Goal: Task Accomplishment & Management: Use online tool/utility

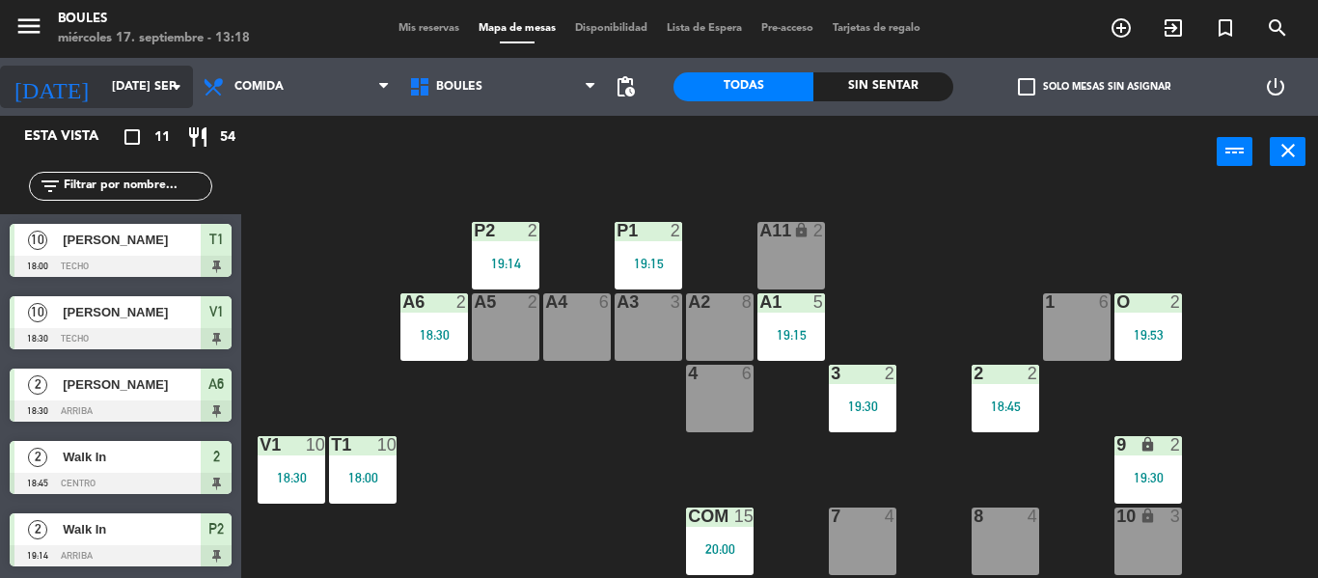
click at [172, 86] on icon "arrow_drop_down" at bounding box center [176, 86] width 23 height 23
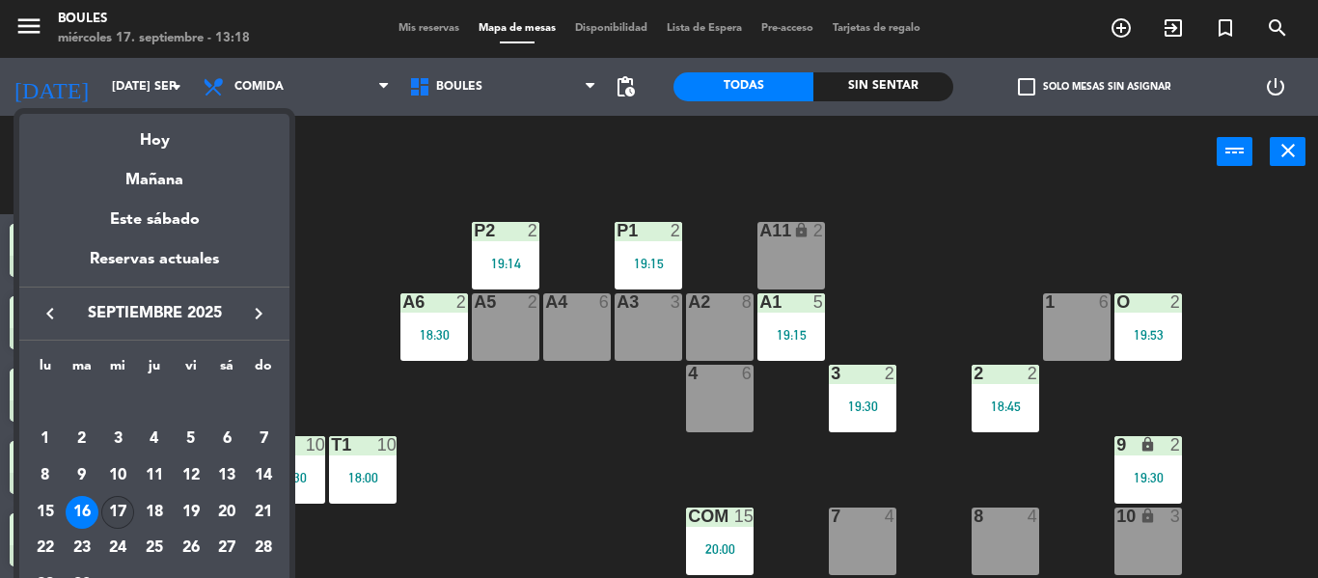
click at [123, 510] on div "17" at bounding box center [117, 512] width 33 height 33
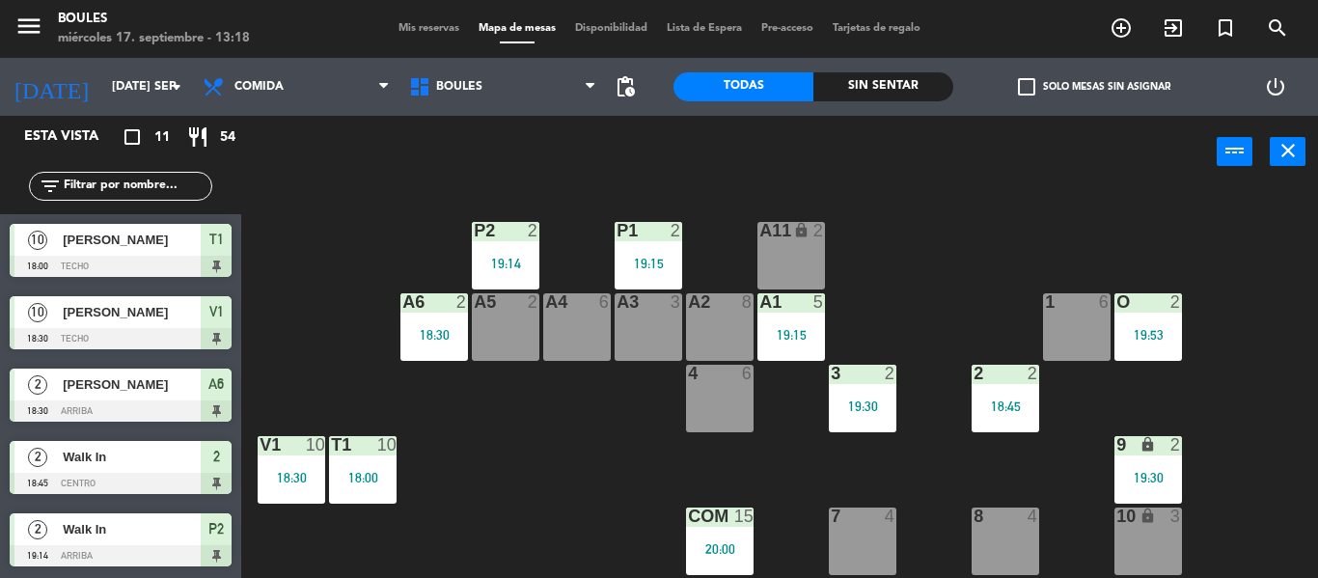
type input "mié. [DATE]"
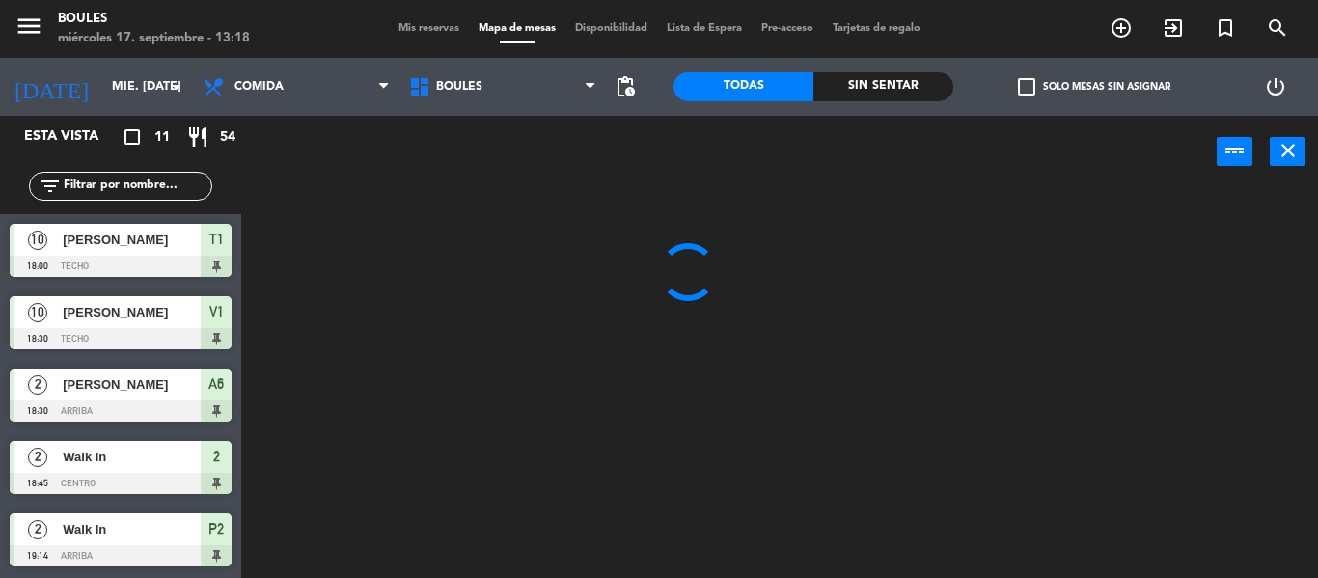
click at [123, 510] on div "2 Walk In 19:14 Arriba P2" at bounding box center [120, 540] width 241 height 72
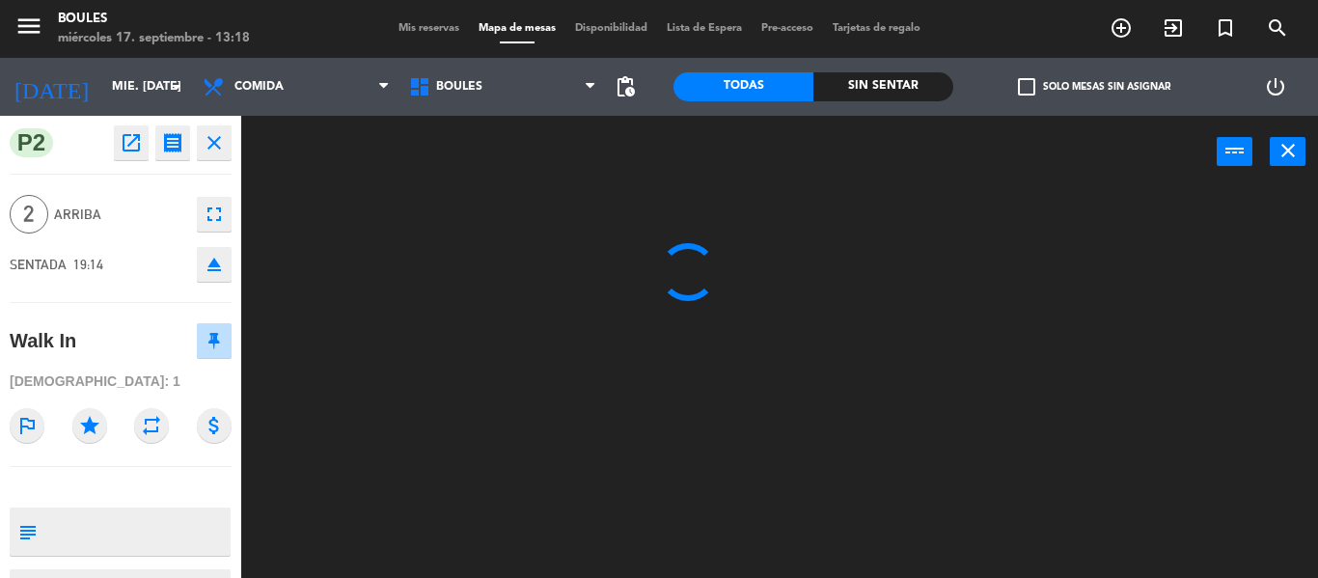
click at [357, 260] on div at bounding box center [786, 383] width 1063 height 390
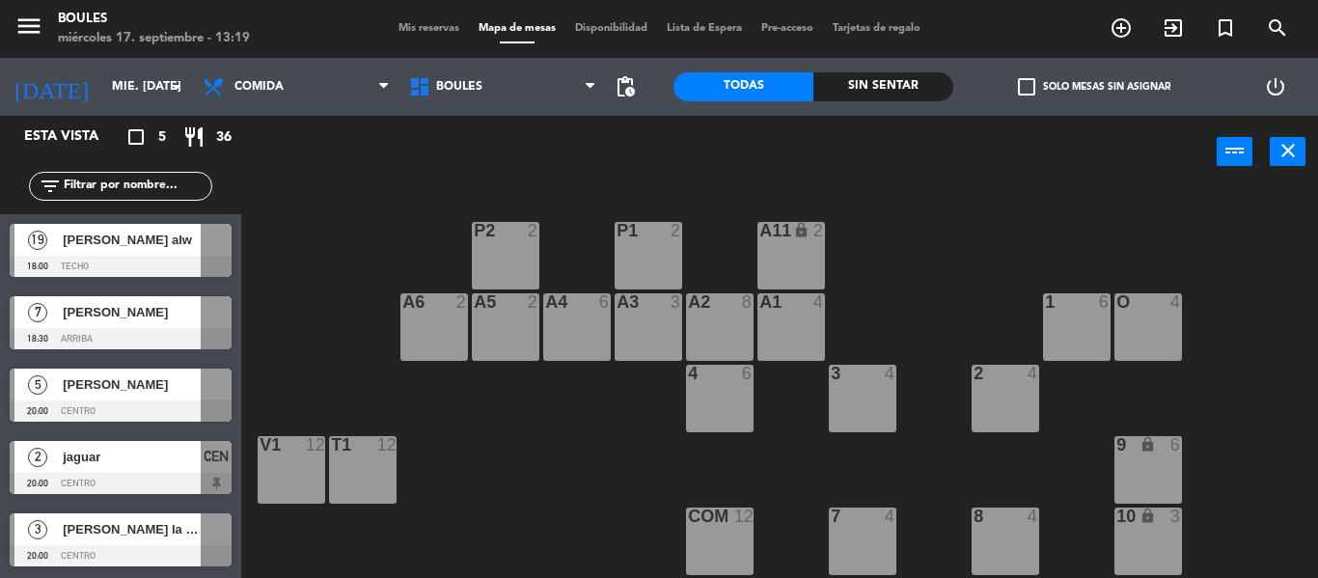
click at [144, 259] on div at bounding box center [121, 266] width 222 height 21
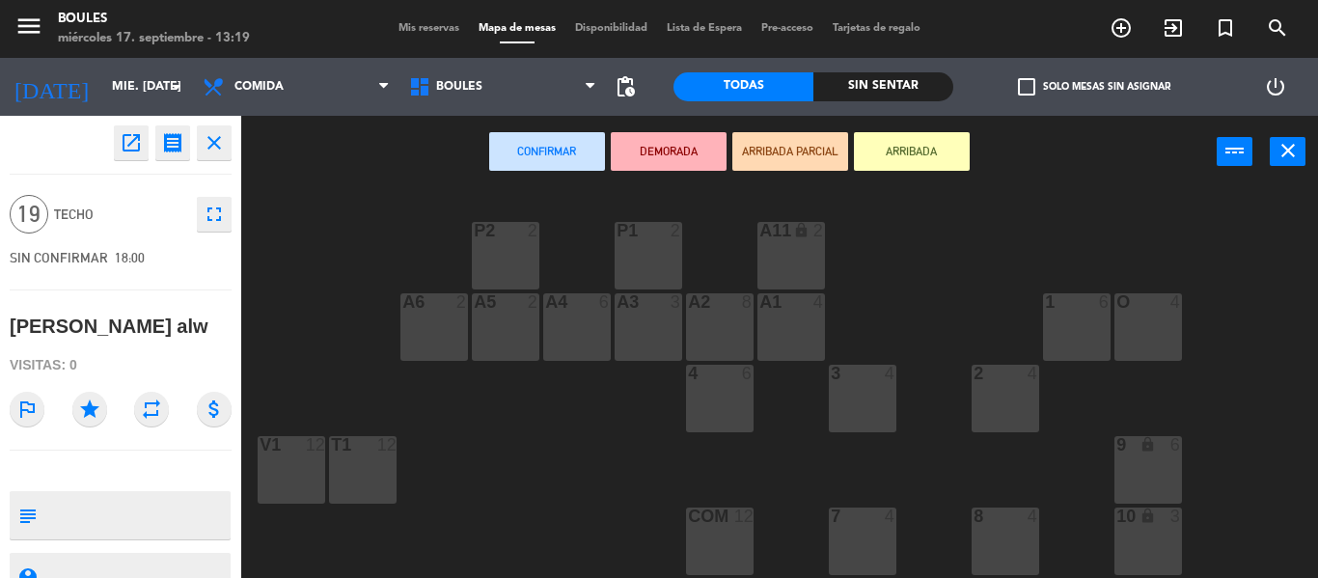
click at [316, 370] on div "P1 2 P2 2 A11 lock 2 A5 2 A6 2 A4 6 A3 3 A2 8 A1 4 1 6 O 4 4 6 3 4 2 4 V1 12 T1…" at bounding box center [786, 383] width 1063 height 390
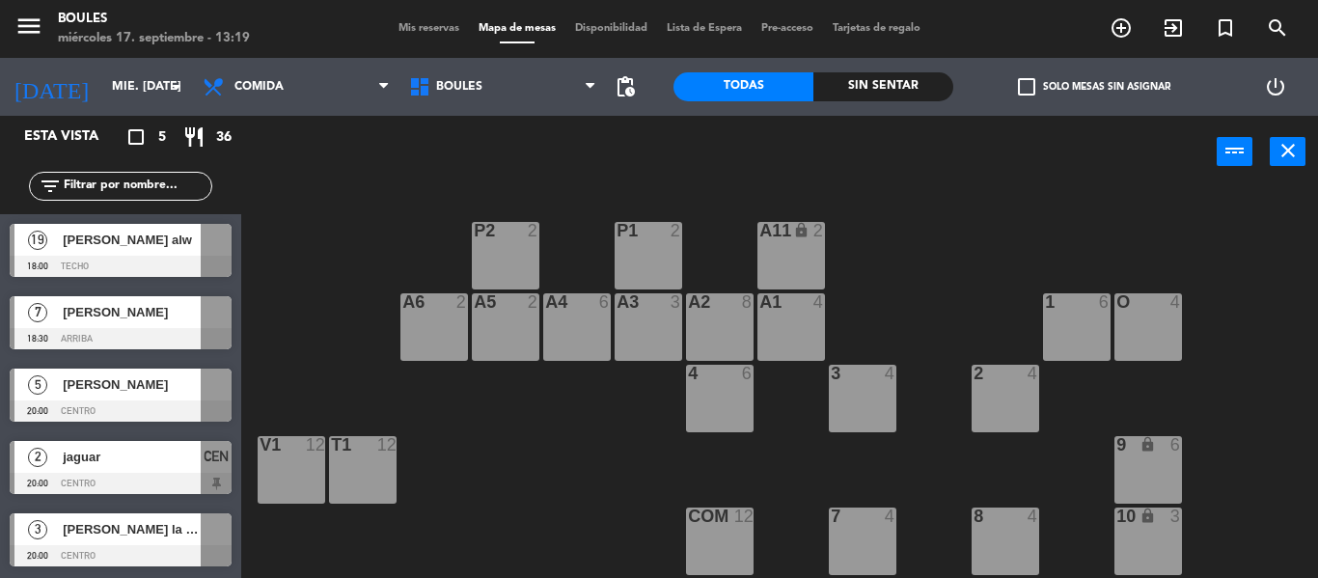
click at [161, 252] on div "[PERSON_NAME] alw" at bounding box center [131, 240] width 140 height 32
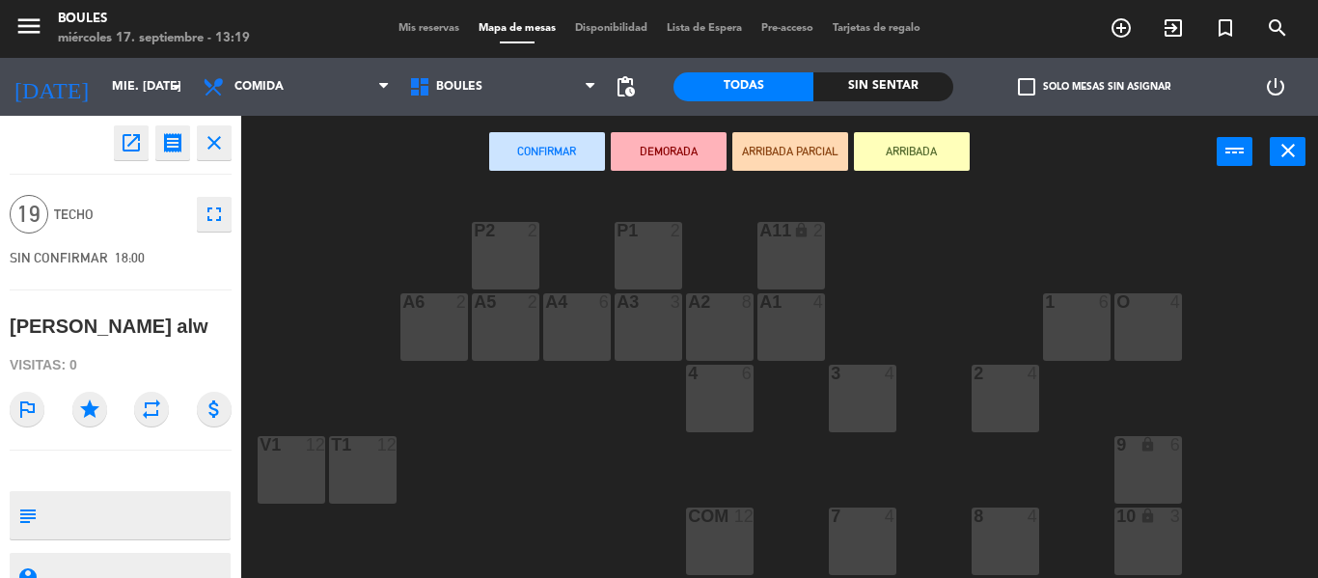
click at [283, 443] on div at bounding box center [291, 444] width 32 height 17
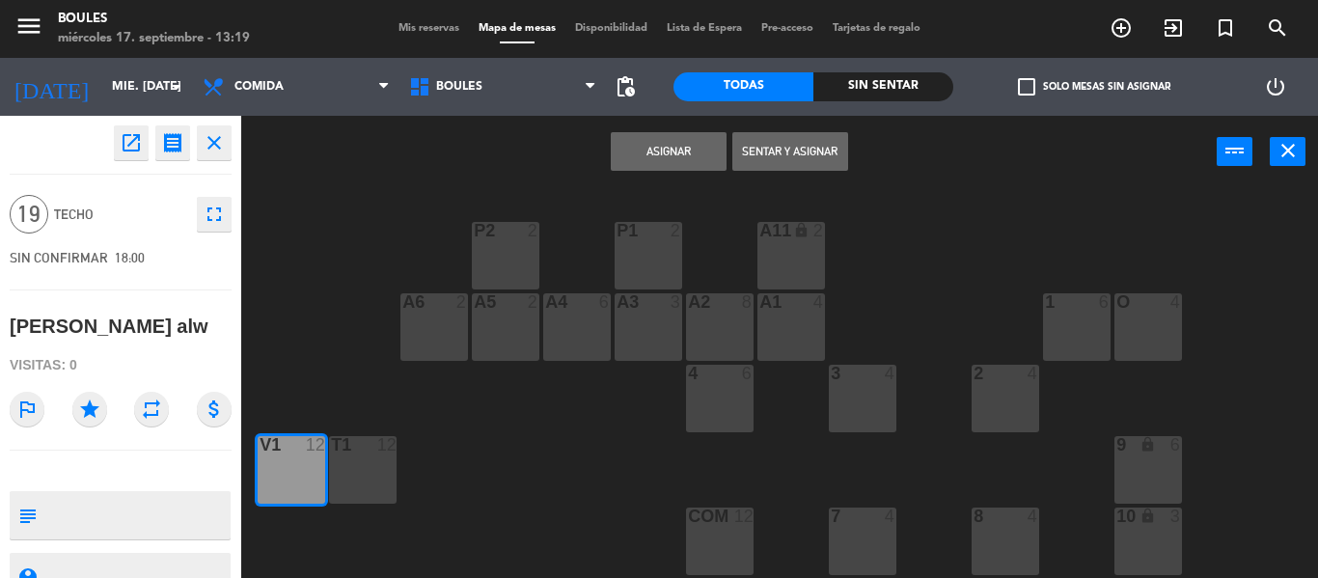
click at [651, 146] on button "Asignar" at bounding box center [669, 151] width 116 height 39
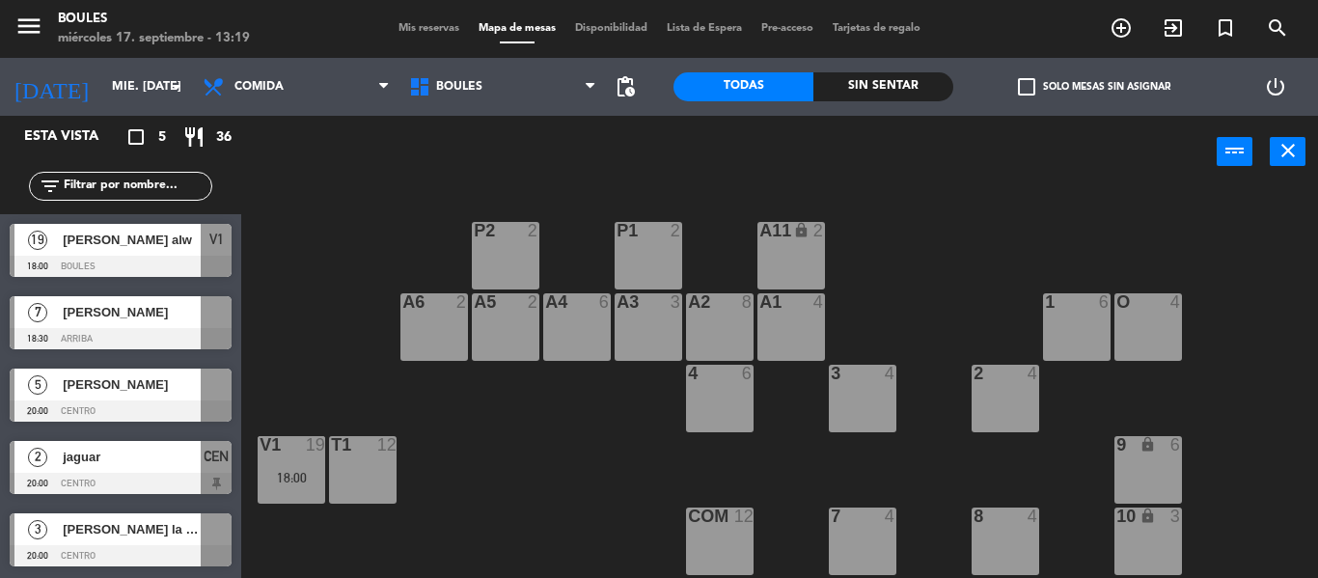
scroll to position [211, 0]
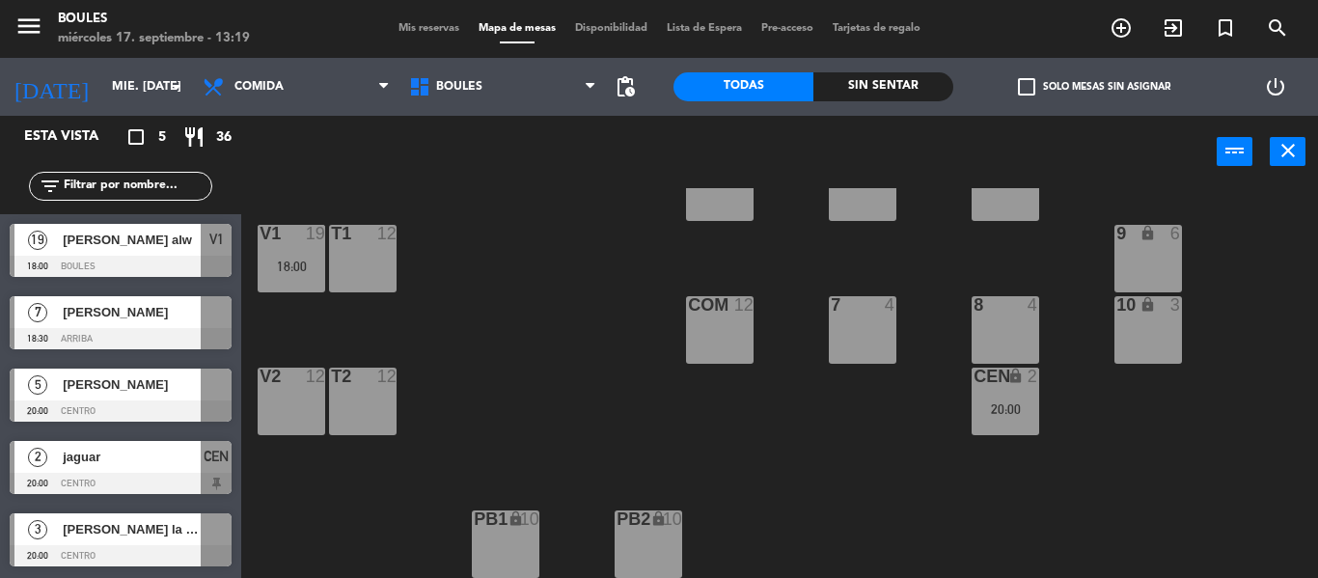
click at [310, 405] on div "V2 12" at bounding box center [292, 402] width 68 height 68
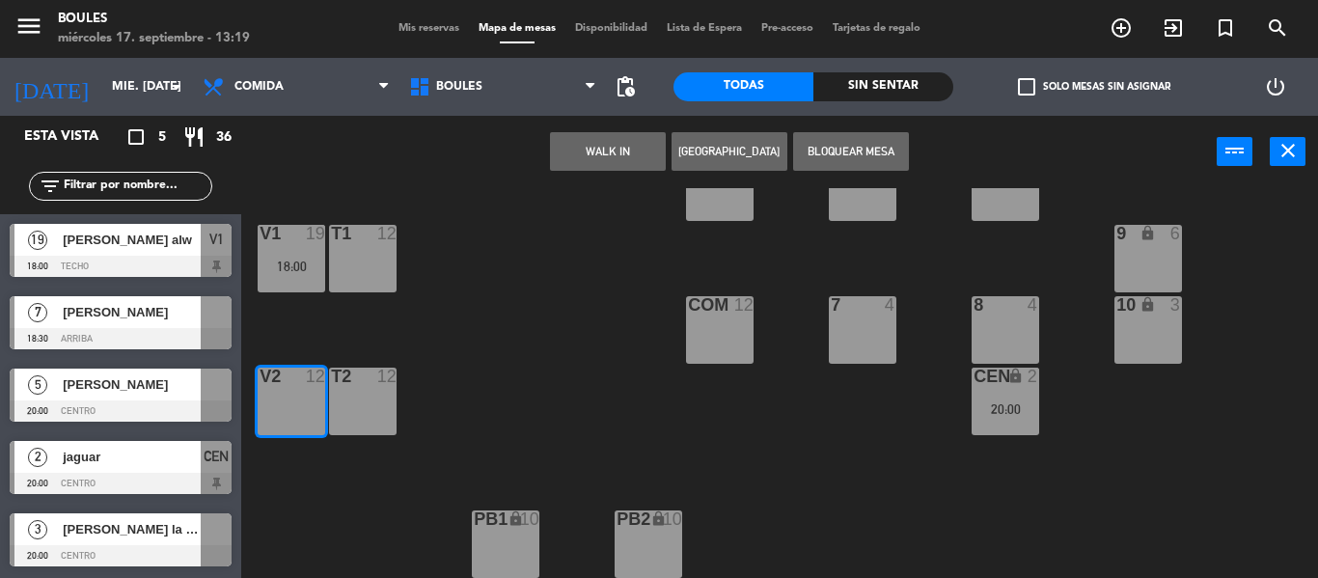
click at [832, 163] on button "Bloquear Mesa" at bounding box center [851, 151] width 116 height 39
